Goal: Task Accomplishment & Management: Manage account settings

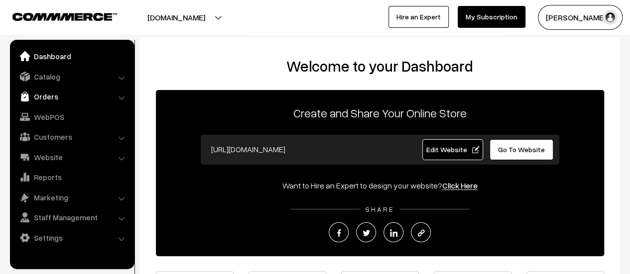
click at [52, 94] on link "Orders" at bounding box center [71, 97] width 118 height 18
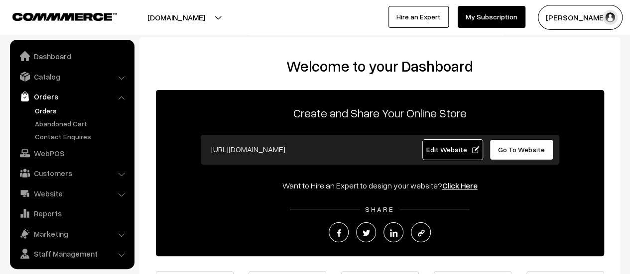
click at [47, 109] on link "Orders" at bounding box center [81, 111] width 99 height 10
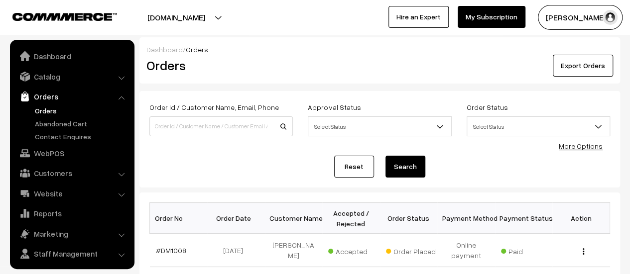
scroll to position [23, 0]
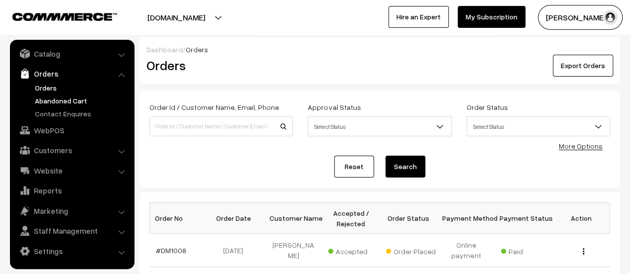
click at [49, 99] on link "Abandoned Cart" at bounding box center [81, 101] width 99 height 10
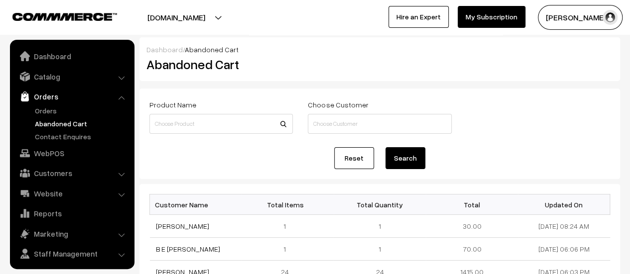
scroll to position [23, 0]
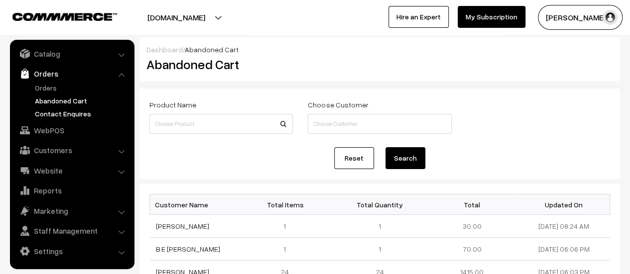
click at [68, 112] on link "Contact Enquires" at bounding box center [81, 114] width 99 height 10
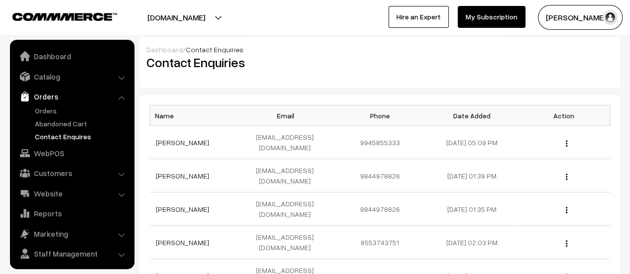
scroll to position [23, 0]
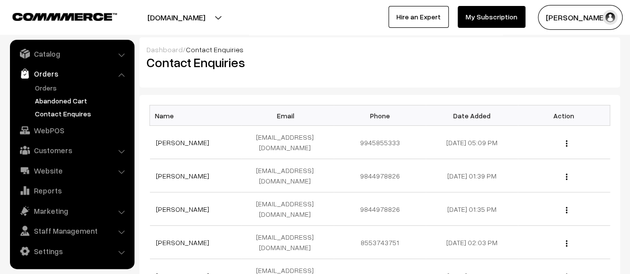
click at [46, 97] on link "Abandoned Cart" at bounding box center [81, 101] width 99 height 10
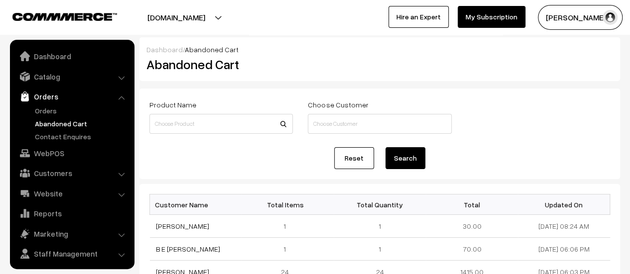
scroll to position [23, 0]
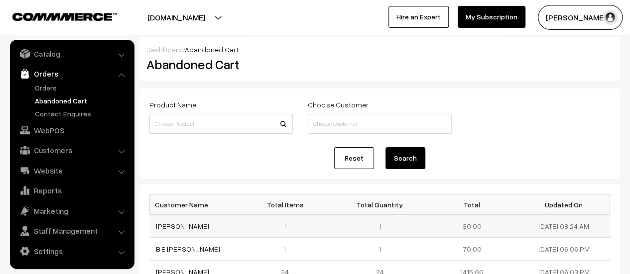
drag, startPoint x: 197, startPoint y: 227, endPoint x: 154, endPoint y: 226, distance: 42.3
click at [154, 226] on td "[PERSON_NAME]" at bounding box center [196, 226] width 92 height 23
copy link "[PERSON_NAME]"
click at [169, 225] on link "[PERSON_NAME]" at bounding box center [182, 226] width 53 height 8
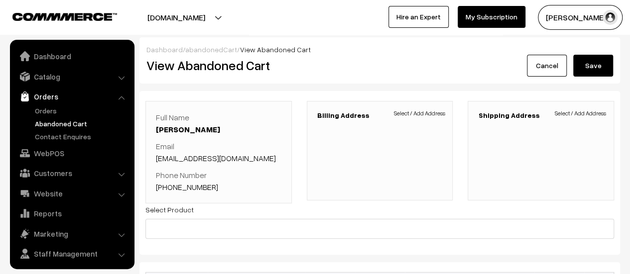
scroll to position [23, 0]
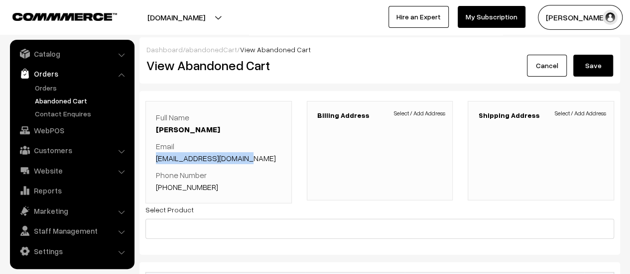
drag, startPoint x: 253, startPoint y: 159, endPoint x: 155, endPoint y: 159, distance: 98.1
click at [155, 159] on div "Full Name [PERSON_NAME] Email [EMAIL_ADDRESS][DOMAIN_NAME] Phone Number [PHONE_…" at bounding box center [218, 152] width 146 height 103
copy link "[EMAIL_ADDRESS][DOMAIN_NAME]"
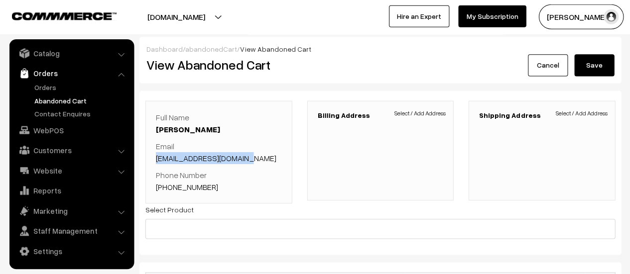
scroll to position [0, 0]
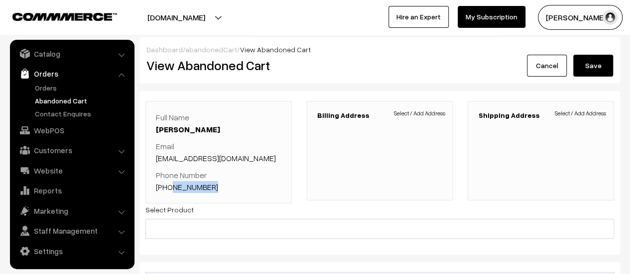
drag, startPoint x: 211, startPoint y: 189, endPoint x: 170, endPoint y: 189, distance: 41.3
click at [170, 189] on p "Phone Number +91 9731737184" at bounding box center [218, 181] width 125 height 24
copy link "9731737184"
